Goal: Check status: Check status

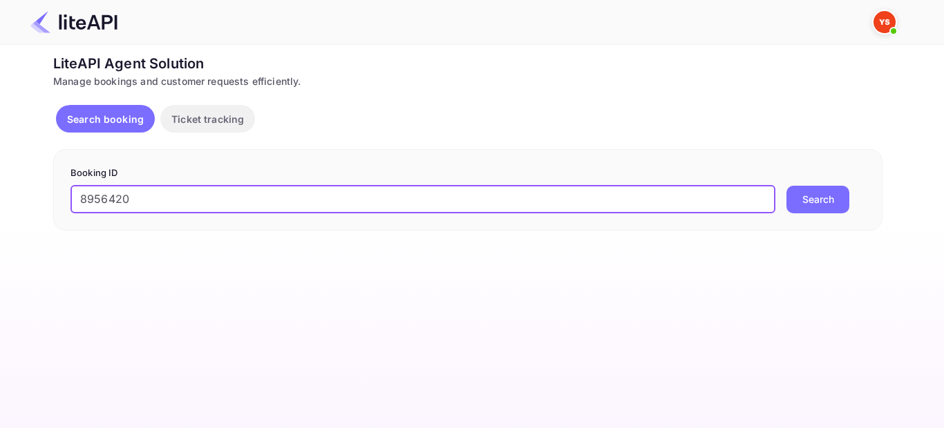
type input "8956420"
click at [797, 202] on button "Search" at bounding box center [817, 200] width 63 height 28
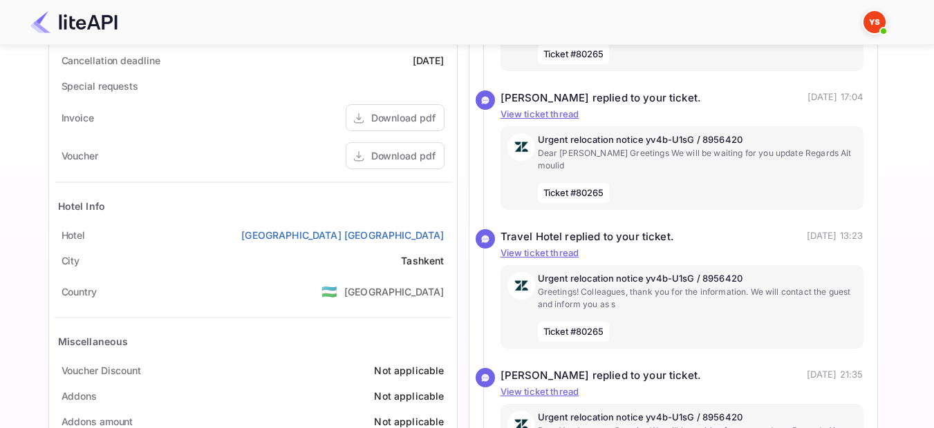
scroll to position [622, 0]
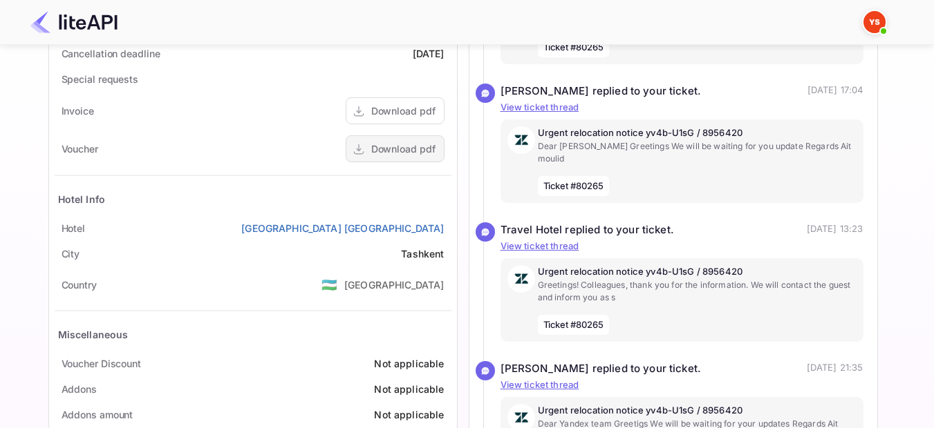
click at [380, 156] on div "Download pdf" at bounding box center [403, 149] width 64 height 15
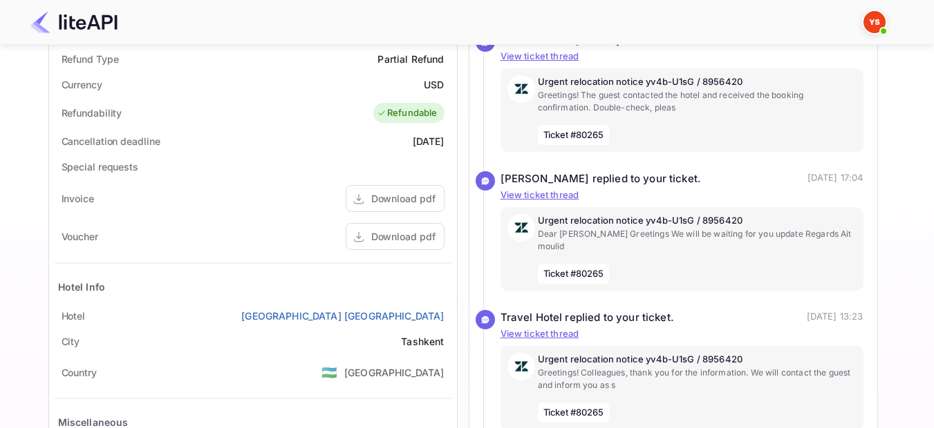
scroll to position [516, 0]
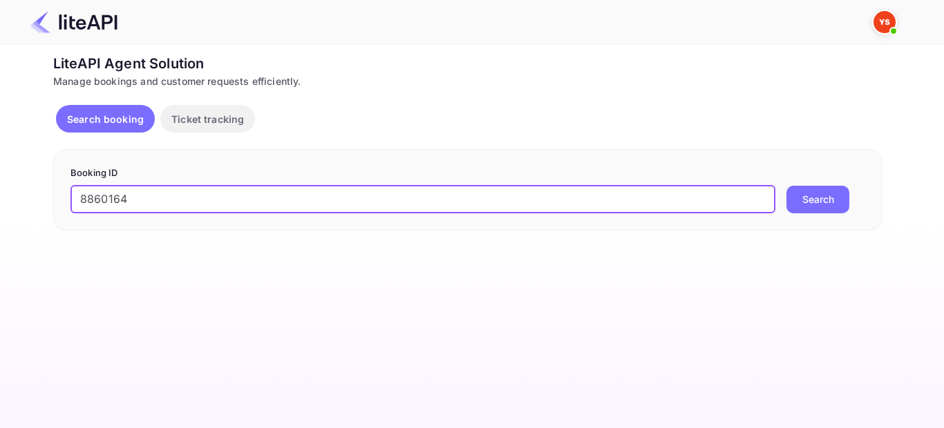
type input "8860164"
click at [827, 199] on button "Search" at bounding box center [817, 200] width 63 height 28
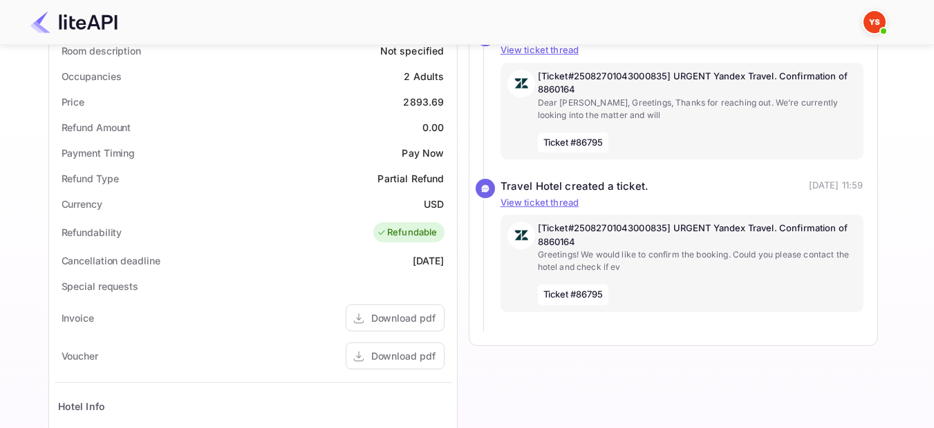
scroll to position [553, 0]
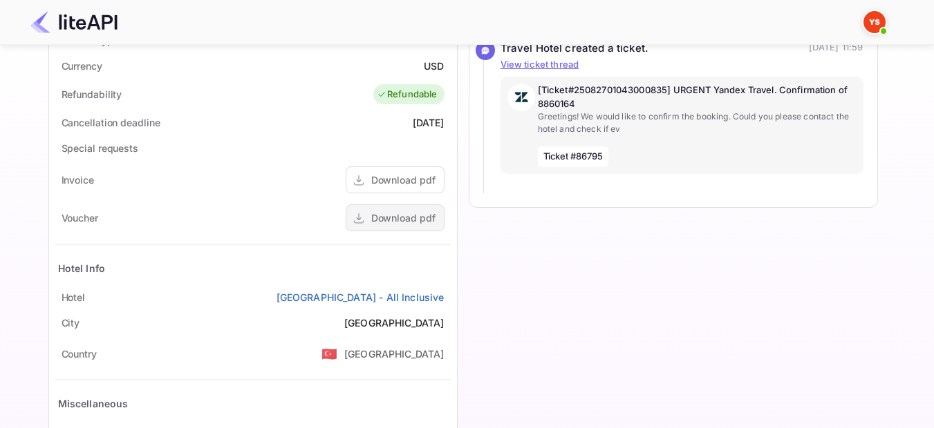
click at [428, 211] on div "Download pdf" at bounding box center [403, 218] width 64 height 15
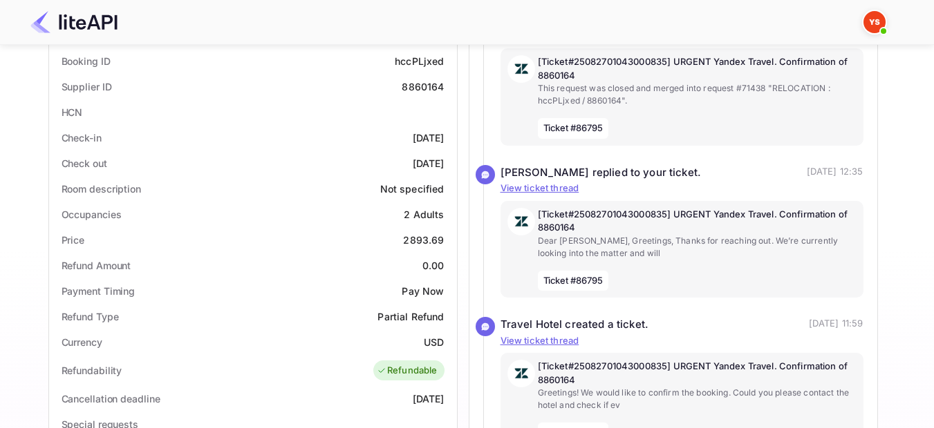
scroll to position [138, 0]
